Goal: Register for event/course

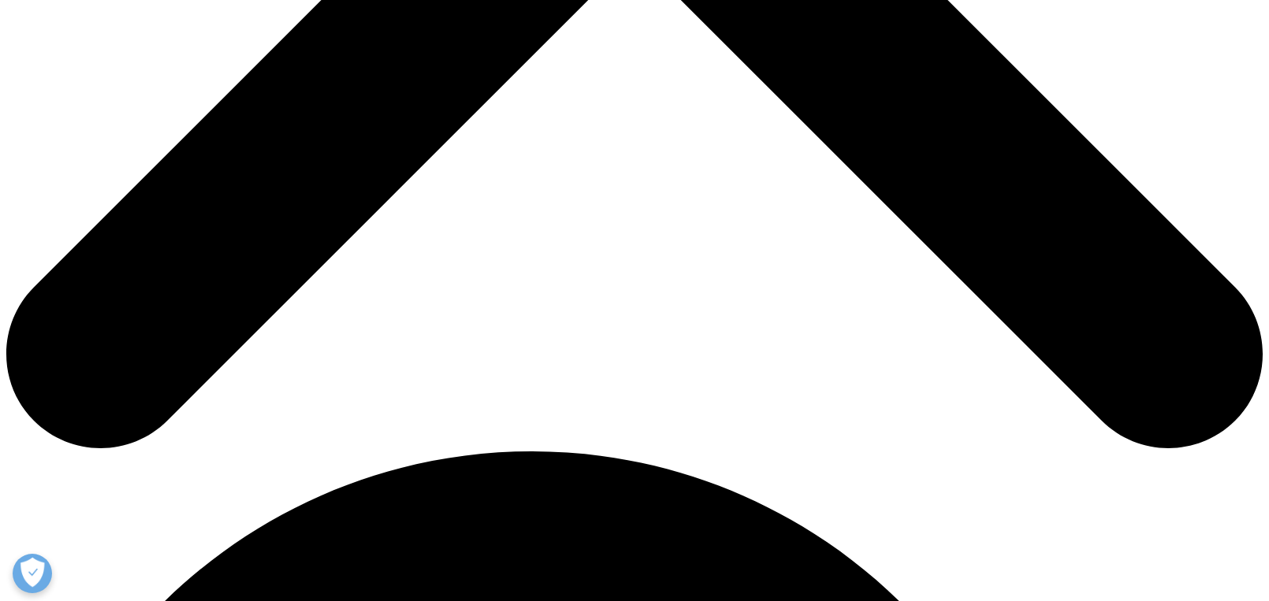
scroll to position [832, 0]
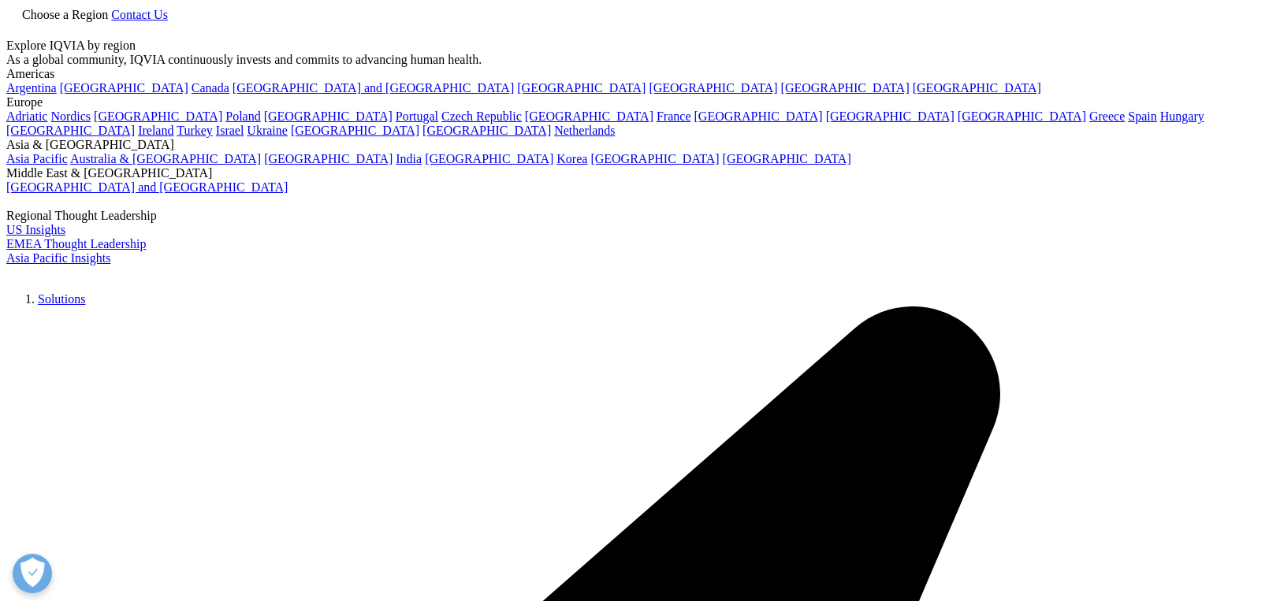
scroll to position [1069, 930]
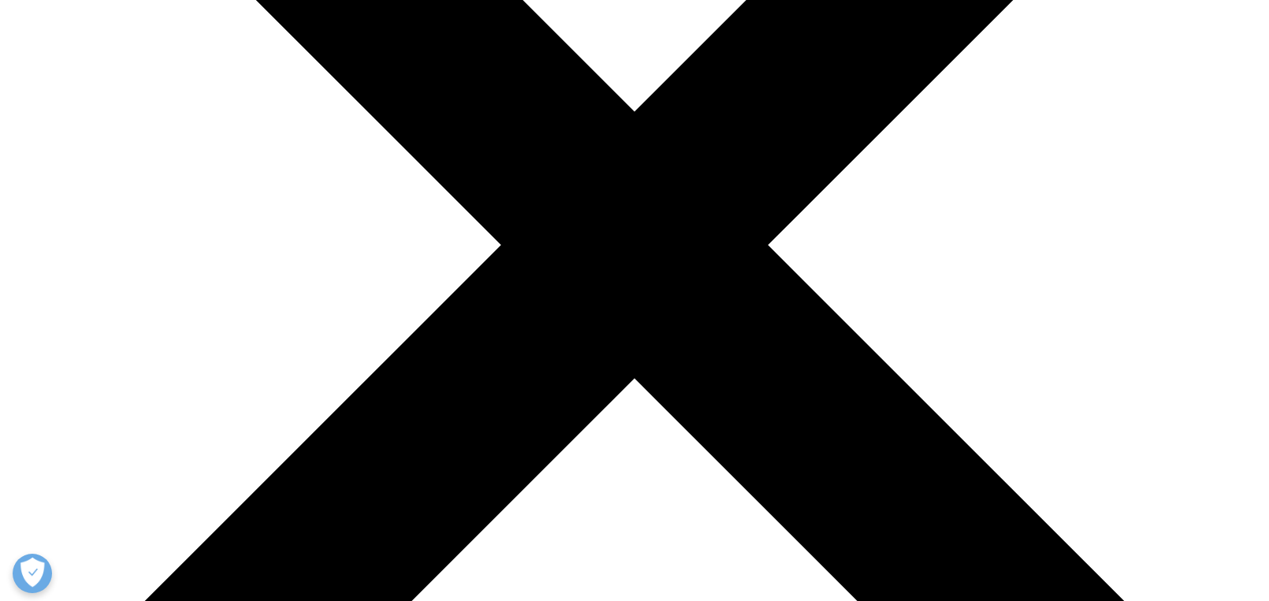
scroll to position [788, 0]
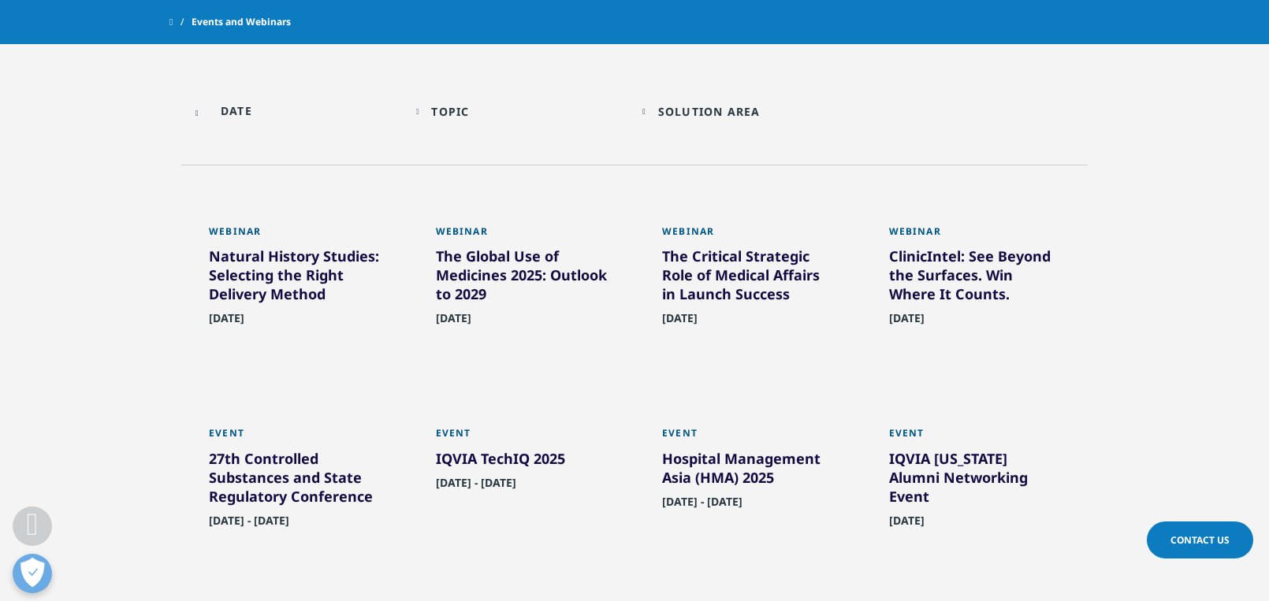
click at [504, 291] on div "The Global Use of Medicines 2025: Outlook to 2029" at bounding box center [522, 278] width 172 height 63
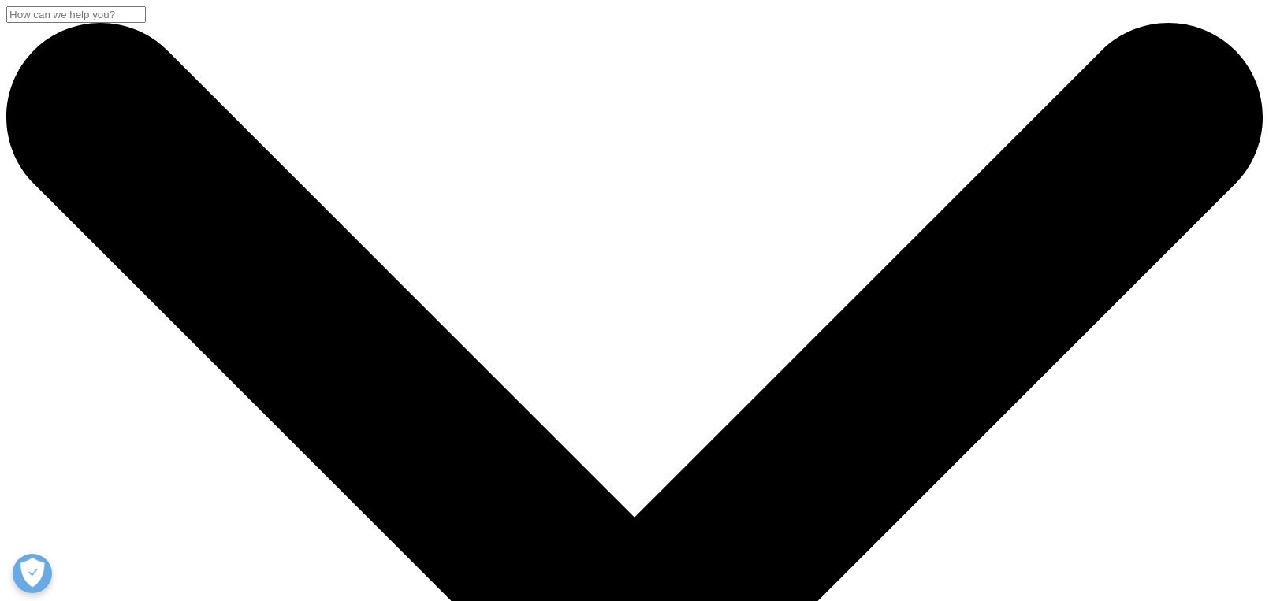
scroll to position [1069, 930]
